Goal: Task Accomplishment & Management: Manage account settings

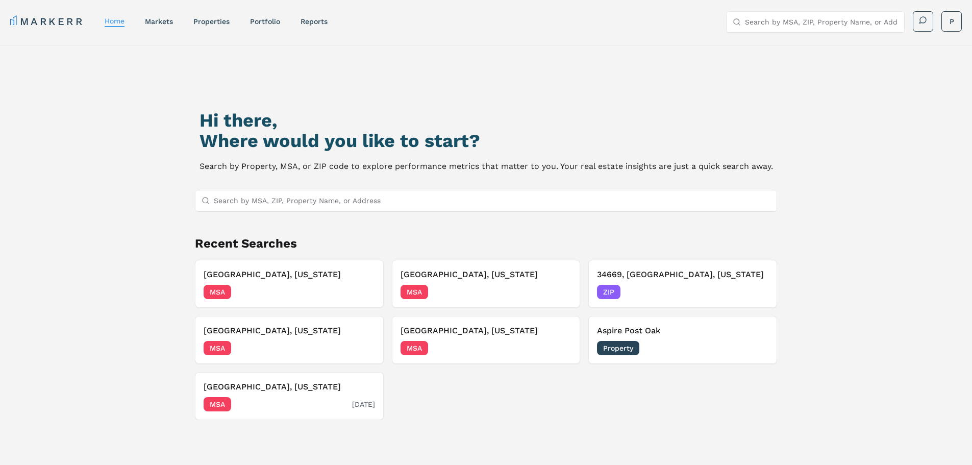
click at [253, 395] on div "[GEOGRAPHIC_DATA], [US_STATE] MSA [DATE]" at bounding box center [290, 396] width 172 height 31
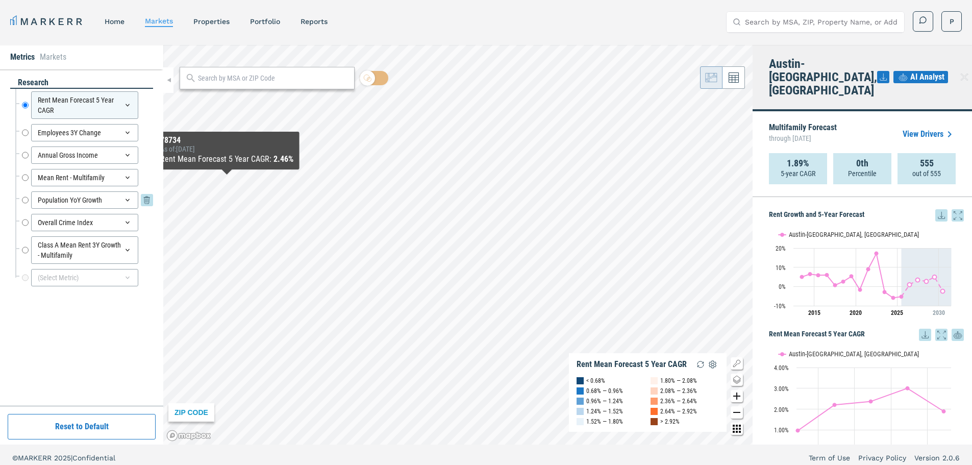
click at [26, 197] on input "Population YoY Growth" at bounding box center [25, 199] width 7 height 17
radio input "false"
radio input "true"
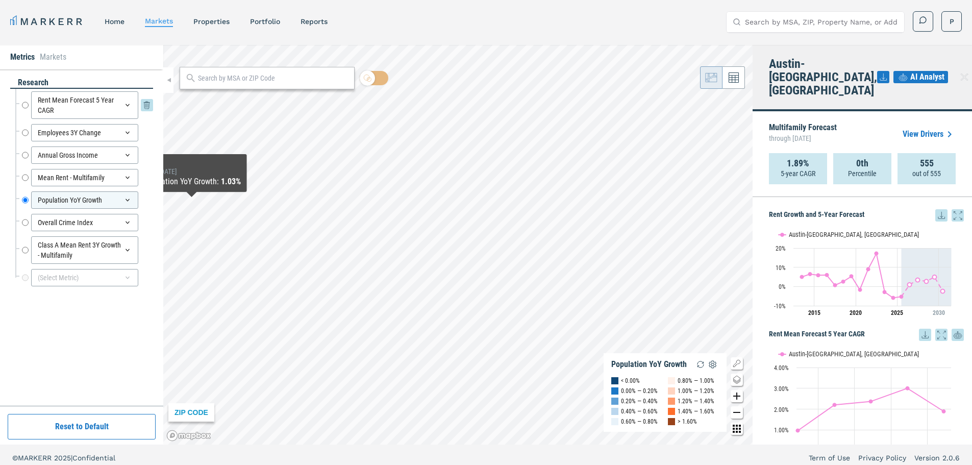
click at [23, 105] on input "Rent Mean Forecast 5 Year CAGR" at bounding box center [25, 105] width 7 height 28
radio input "true"
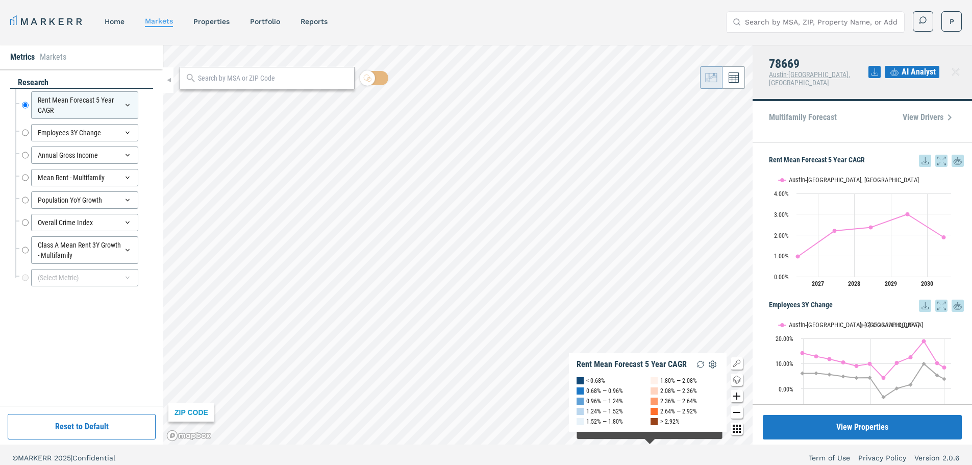
drag, startPoint x: 461, startPoint y: 201, endPoint x: 651, endPoint y: 449, distance: 312.5
click at [650, 450] on div "MARKERR home markets properties Portfolio reports Search by MSA, ZIP, Property …" at bounding box center [486, 235] width 972 height 471
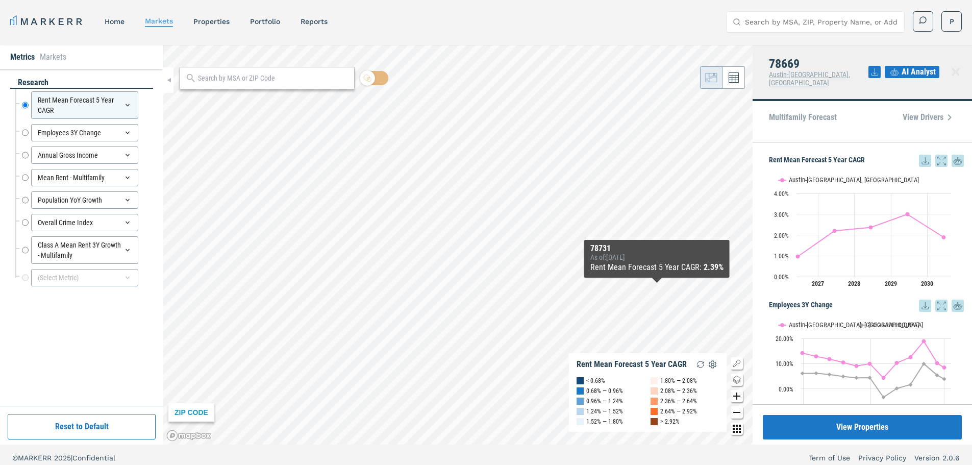
click at [657, 288] on div "ZIP CODE Rent Mean Forecast 5 Year CAGR < 0.68% 0.68% — 0.96% 0.96% — 1.24% 1.2…" at bounding box center [458, 245] width 590 height 400
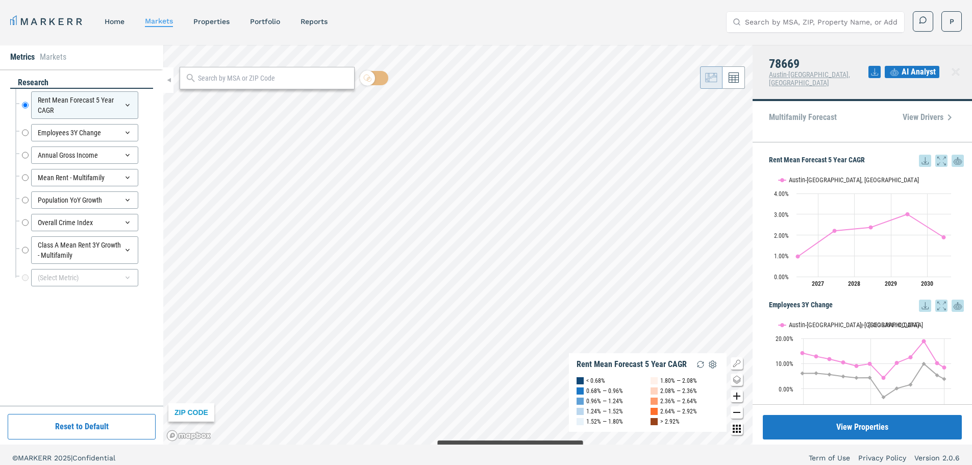
drag, startPoint x: 603, startPoint y: 372, endPoint x: 504, endPoint y: 441, distance: 120.9
click at [510, 465] on html "MARKERR home markets properties Portfolio reports Search by MSA, ZIP, Property …" at bounding box center [486, 235] width 972 height 471
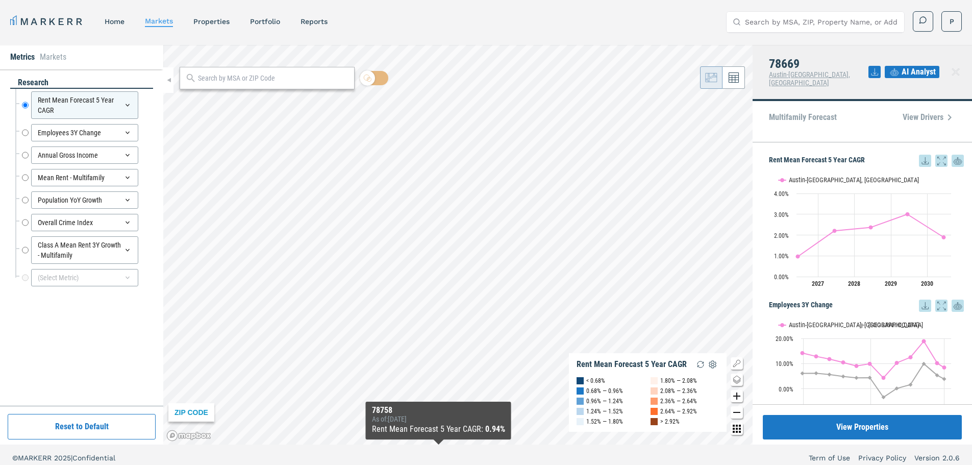
click at [436, 450] on div "MARKERR home markets properties Portfolio reports Search by MSA, ZIP, Property …" at bounding box center [486, 235] width 972 height 471
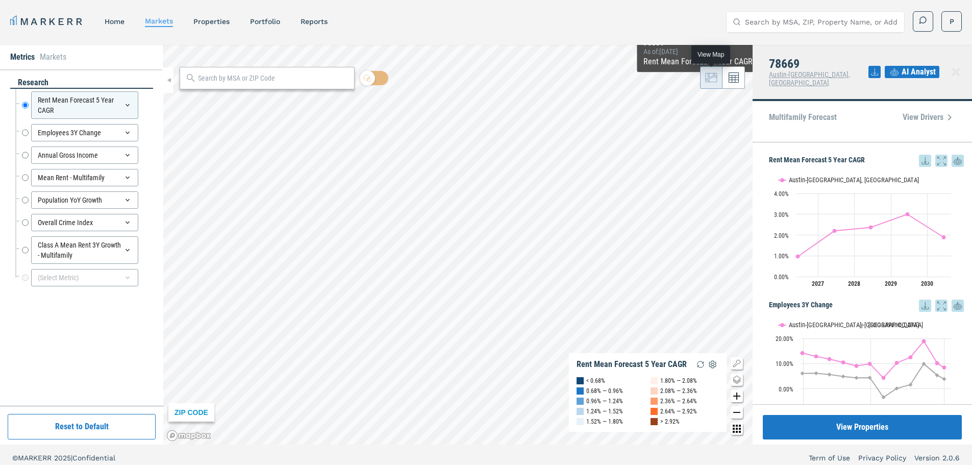
click at [711, 81] on div "Metrics Markets research Rent Mean Forecast 5 Year CAGR Rent Mean Forecast 5 Ye…" at bounding box center [486, 245] width 972 height 400
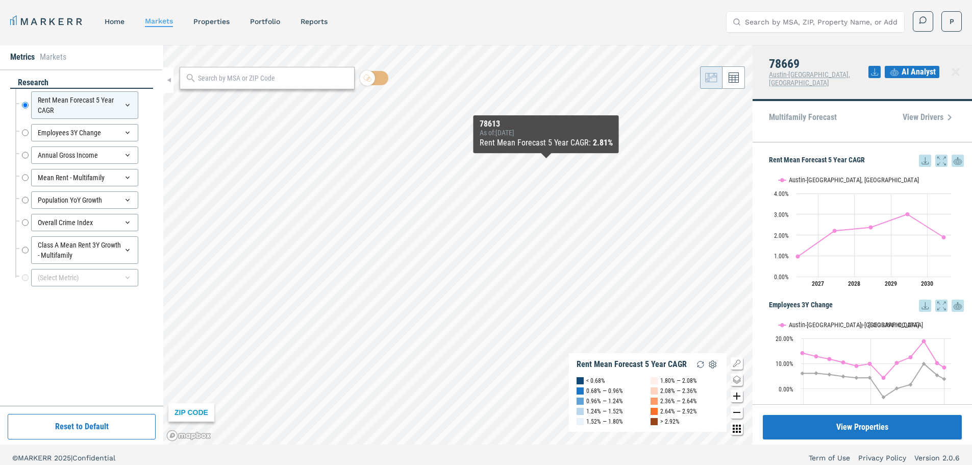
click at [701, 84] on div "Metrics Markets research Rent Mean Forecast 5 Year CAGR Rent Mean Forecast 5 Ye…" at bounding box center [486, 245] width 972 height 400
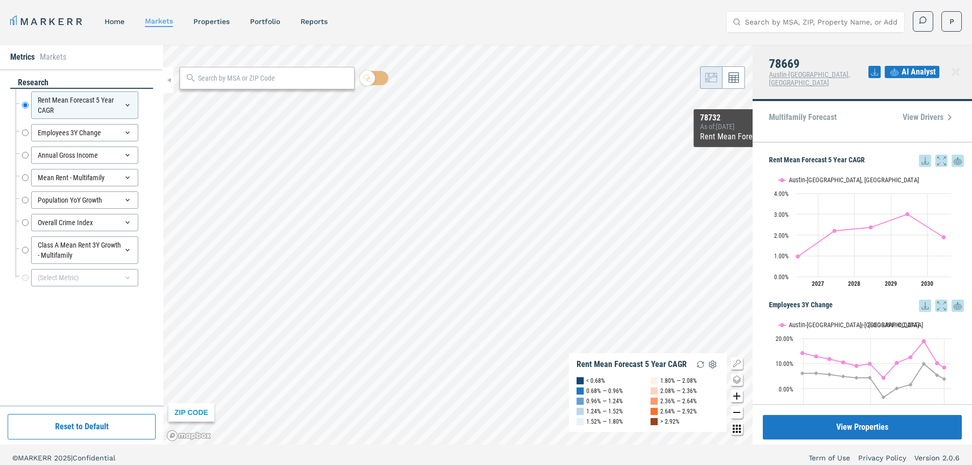
click at [762, 159] on div "Metrics Markets research Rent Mean Forecast 5 Year CAGR Rent Mean Forecast 5 Ye…" at bounding box center [486, 245] width 972 height 400
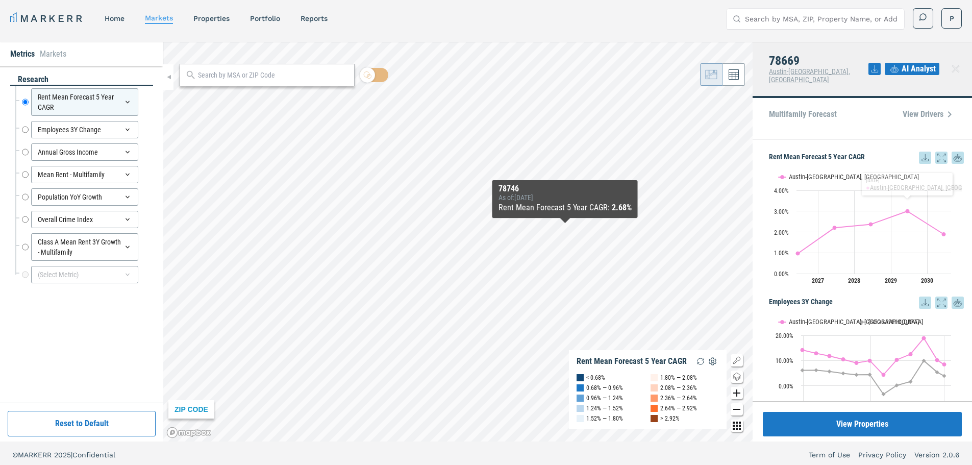
scroll to position [6, 0]
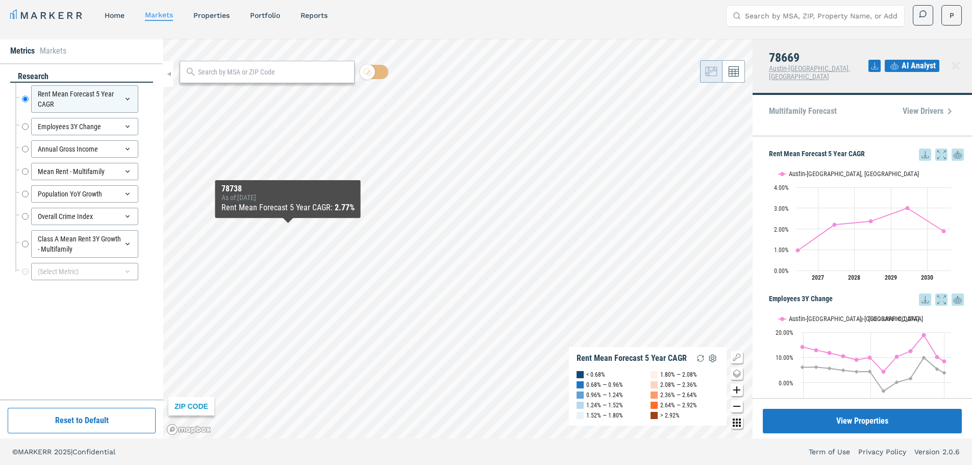
click at [288, 229] on div "ZIP CODE Rent Mean Forecast 5 Year CAGR < 0.68% 0.68% — 0.96% 0.96% — 1.24% 1.2…" at bounding box center [458, 239] width 590 height 400
